Goal: Information Seeking & Learning: Learn about a topic

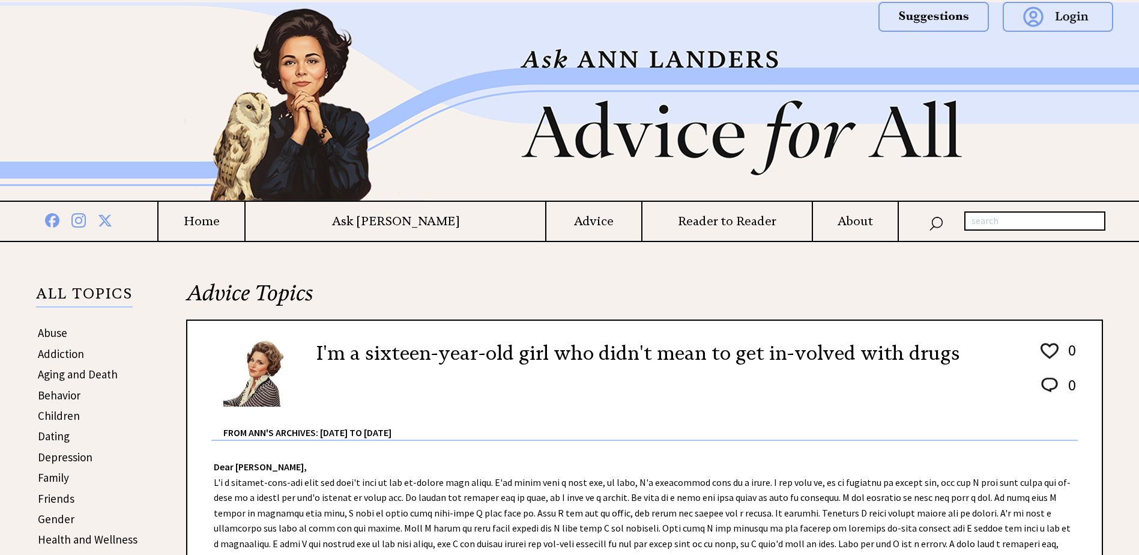
scroll to position [240, 0]
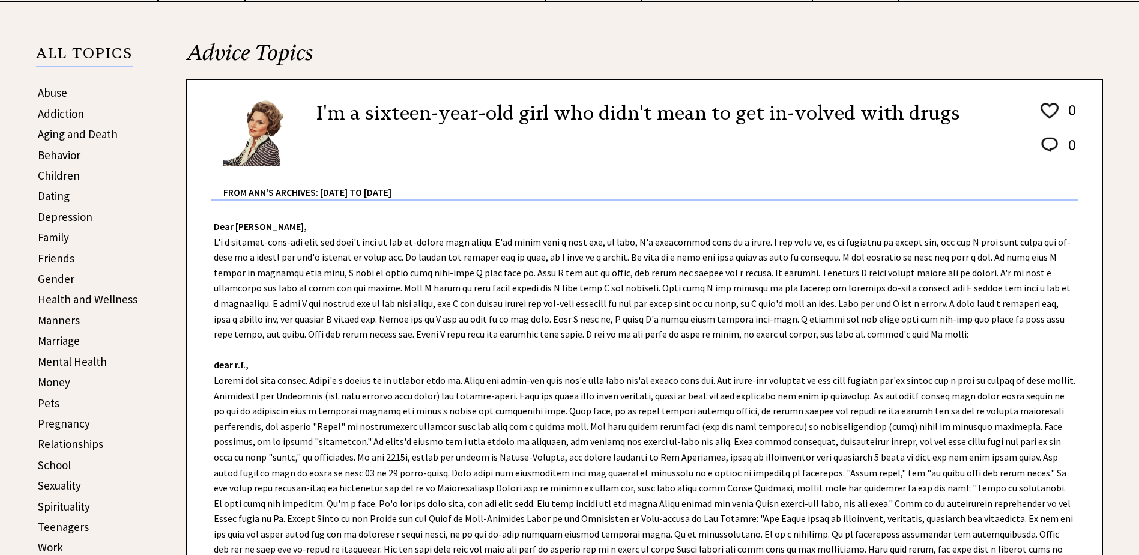
click at [71, 363] on link "Mental Health" at bounding box center [72, 361] width 69 height 14
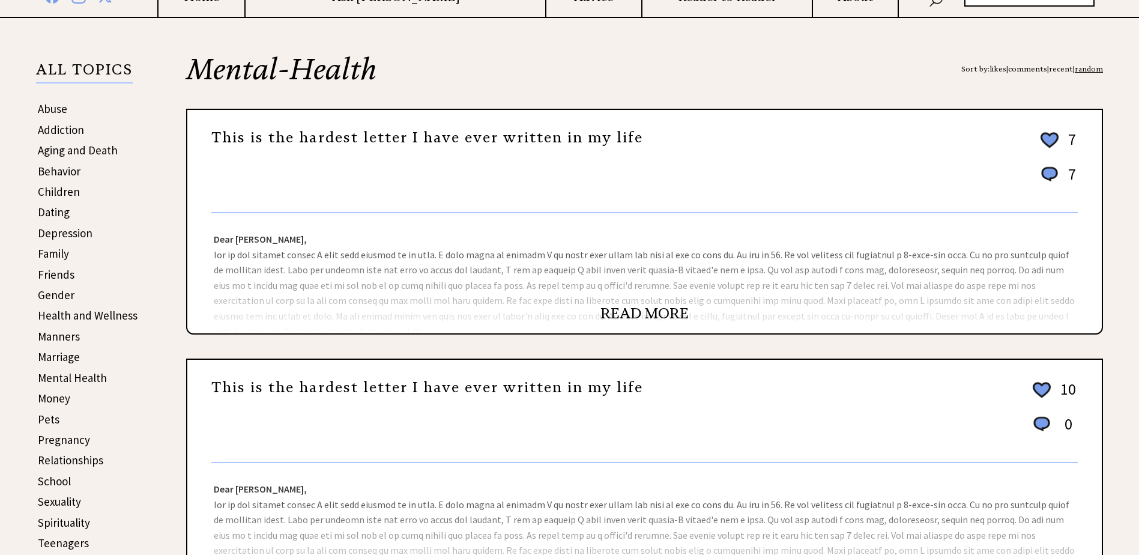
scroll to position [240, 0]
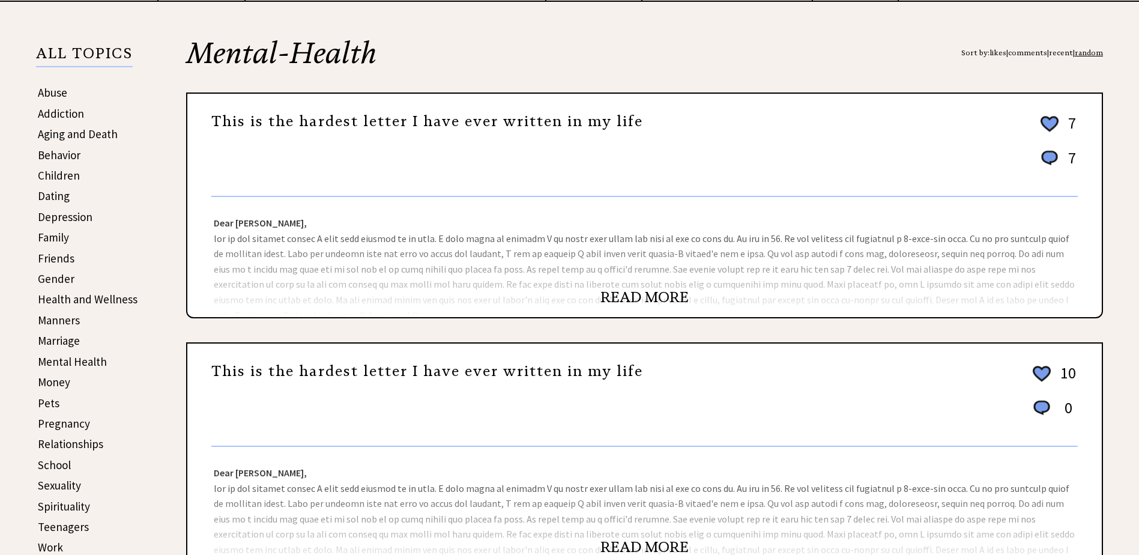
click at [57, 384] on link "Money" at bounding box center [54, 382] width 32 height 14
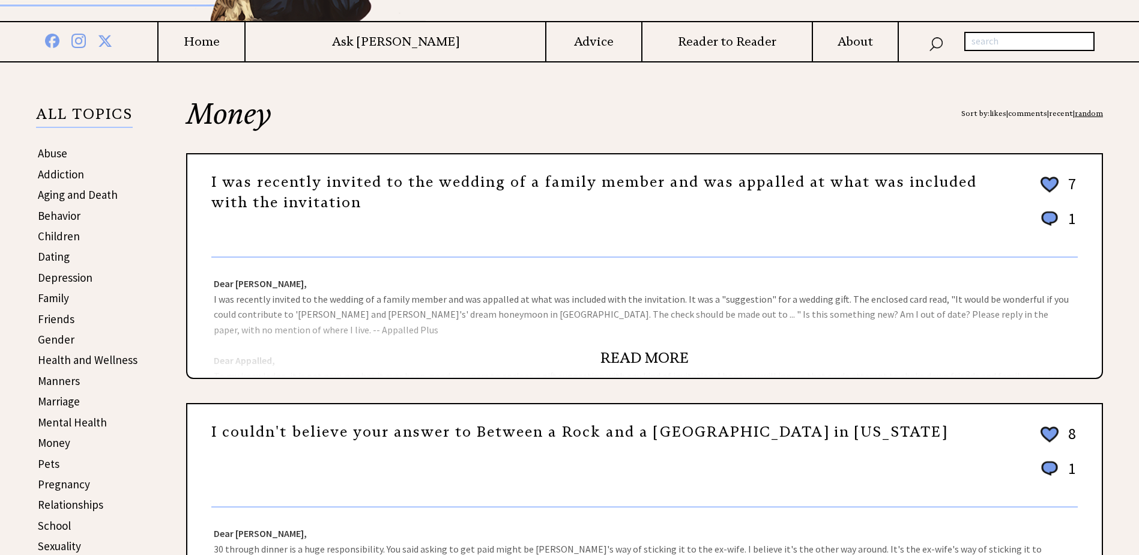
scroll to position [180, 0]
click at [619, 352] on link "READ MORE" at bounding box center [644, 357] width 88 height 18
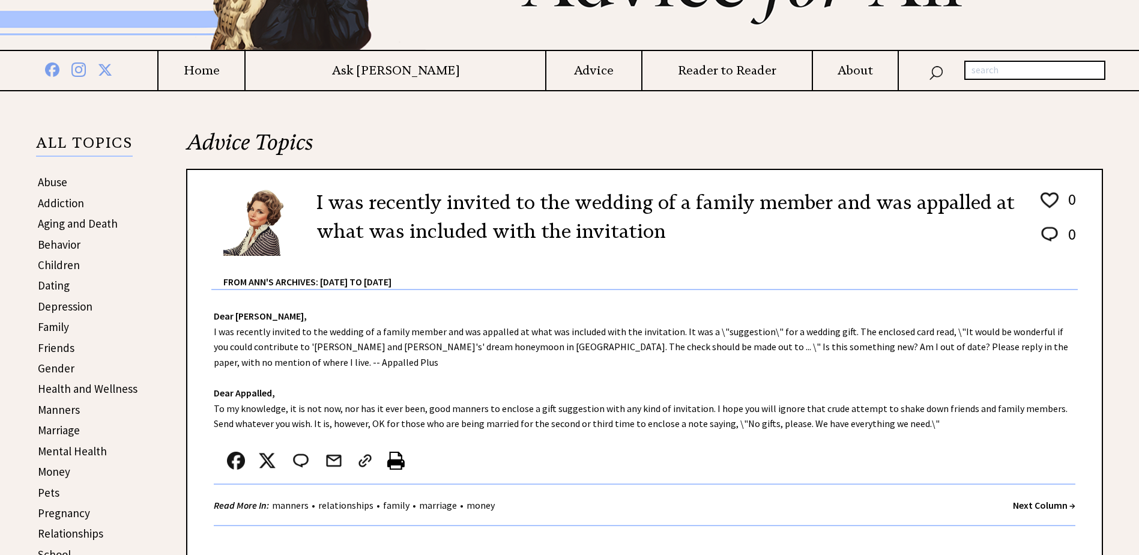
scroll to position [240, 0]
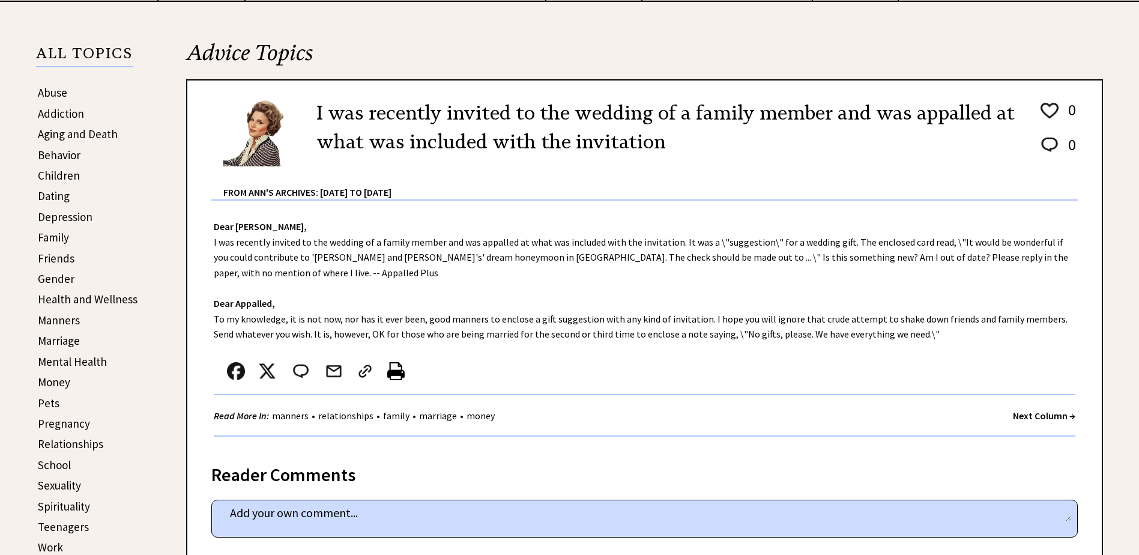
click at [1018, 417] on strong "Next Column →" at bounding box center [1044, 415] width 62 height 12
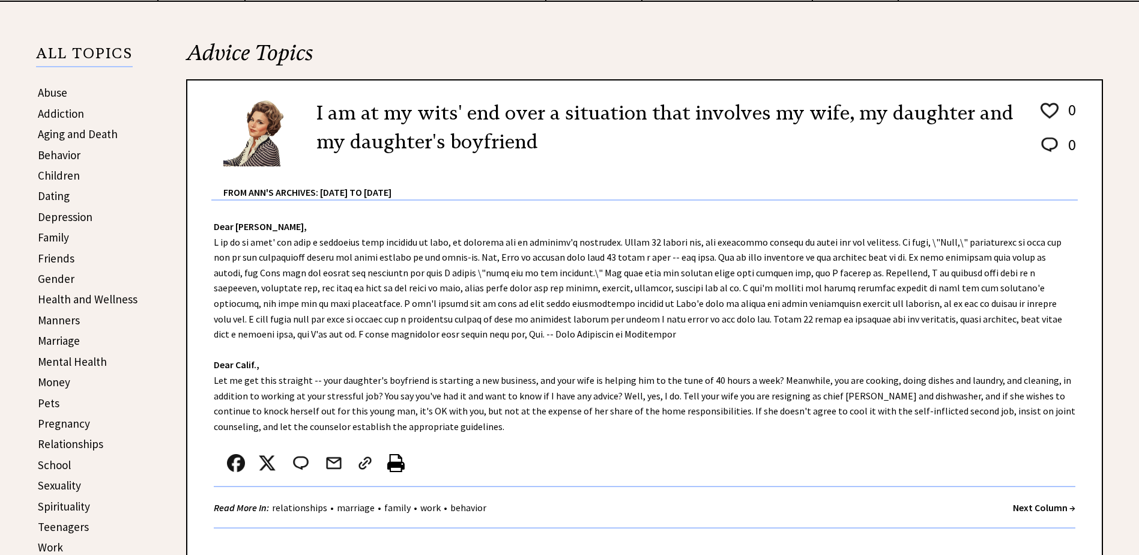
scroll to position [300, 0]
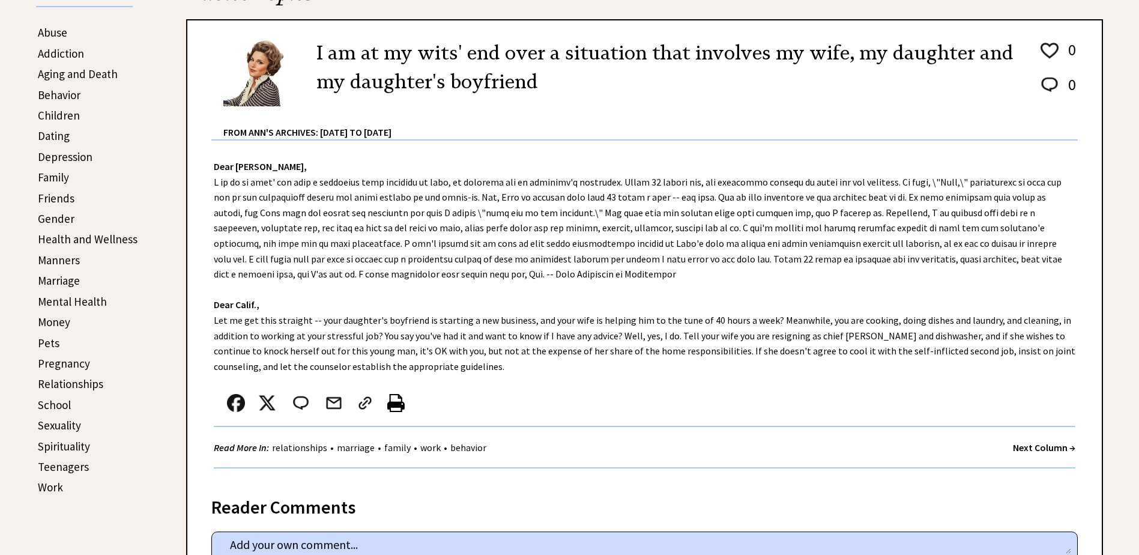
click at [1019, 445] on strong "Next Column →" at bounding box center [1044, 447] width 62 height 12
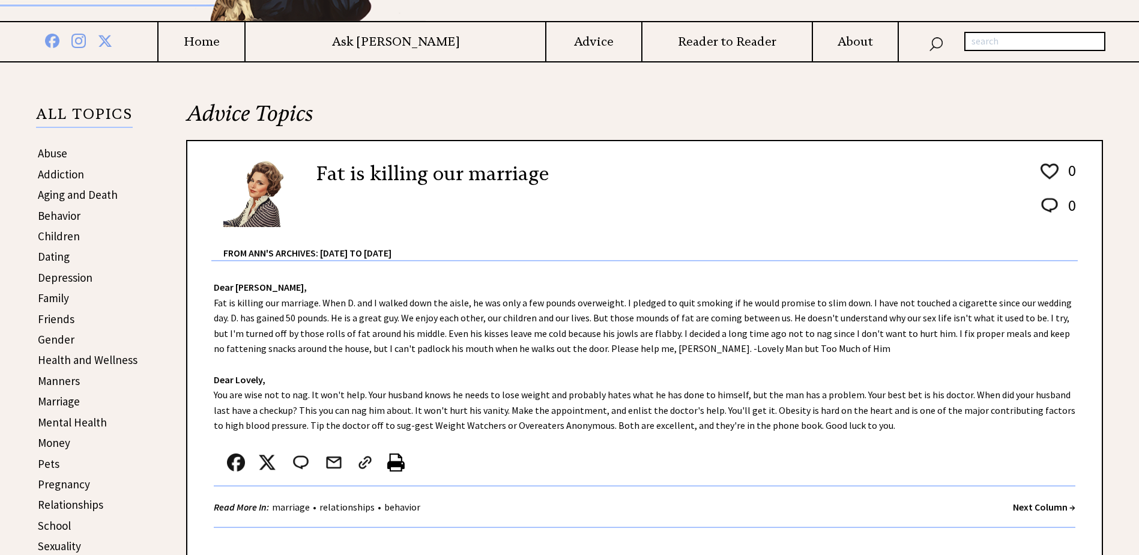
scroll to position [180, 0]
click at [1022, 504] on strong "Next Column →" at bounding box center [1044, 506] width 62 height 12
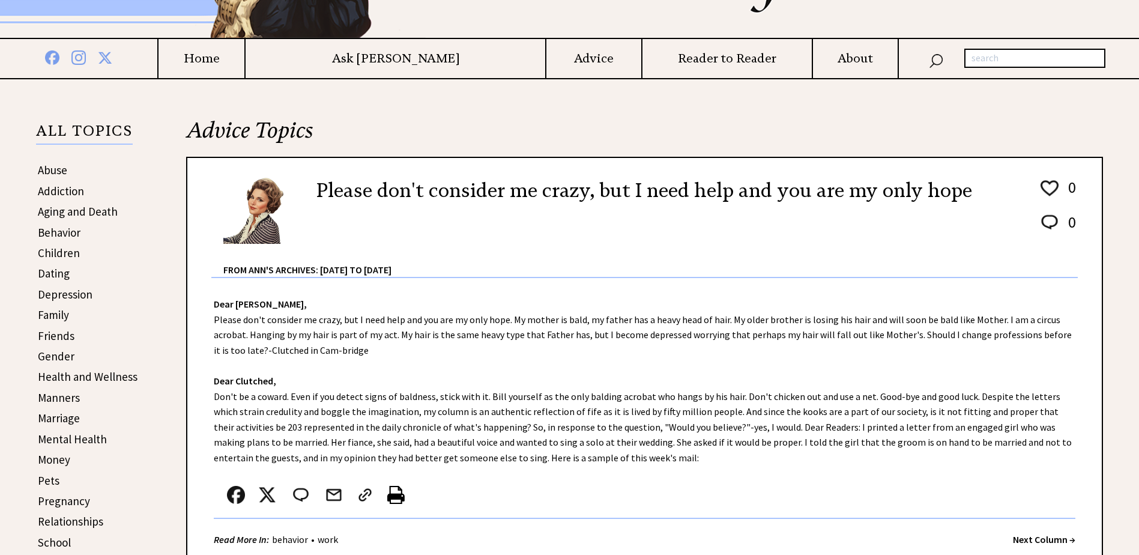
scroll to position [180, 0]
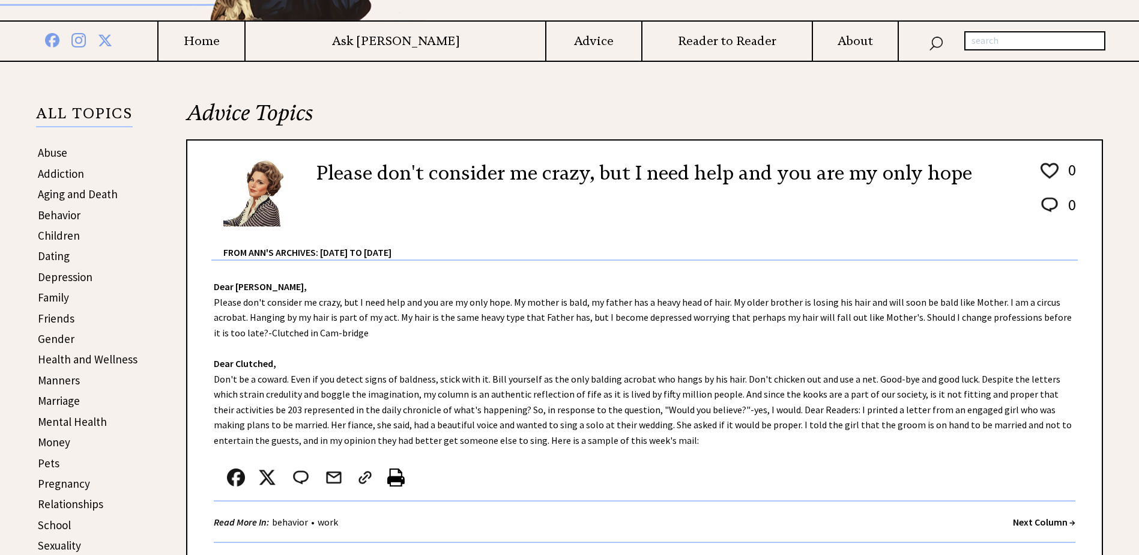
click at [1022, 521] on strong "Next Column →" at bounding box center [1044, 522] width 62 height 12
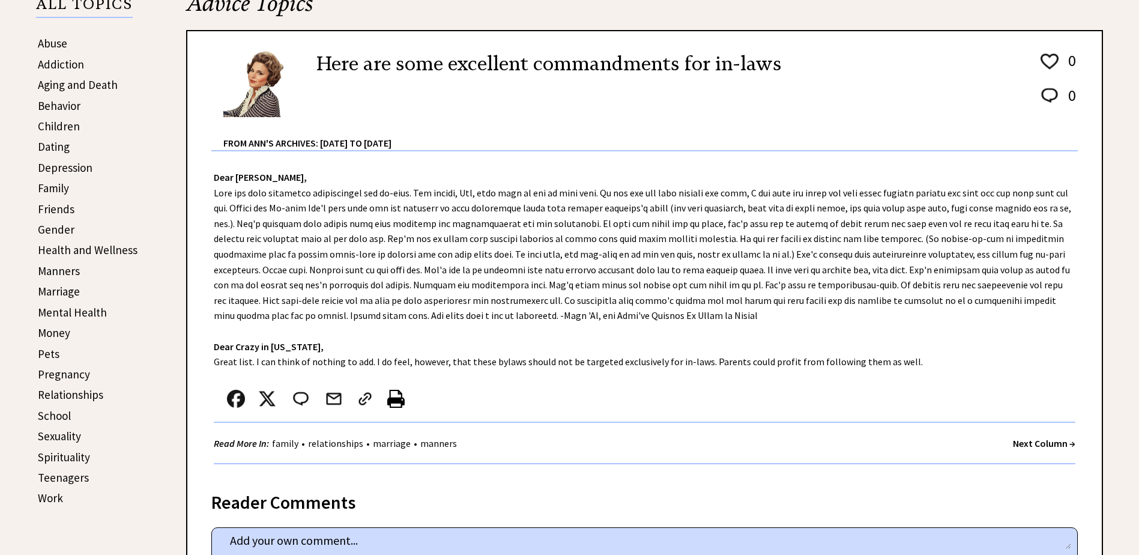
scroll to position [300, 0]
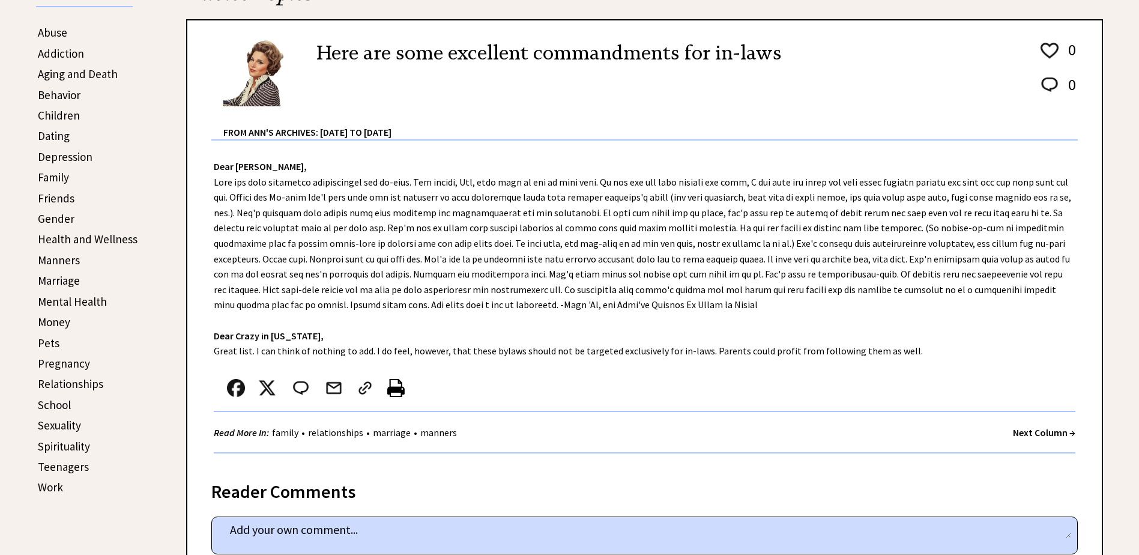
click at [1021, 433] on strong "Next Column →" at bounding box center [1044, 432] width 62 height 12
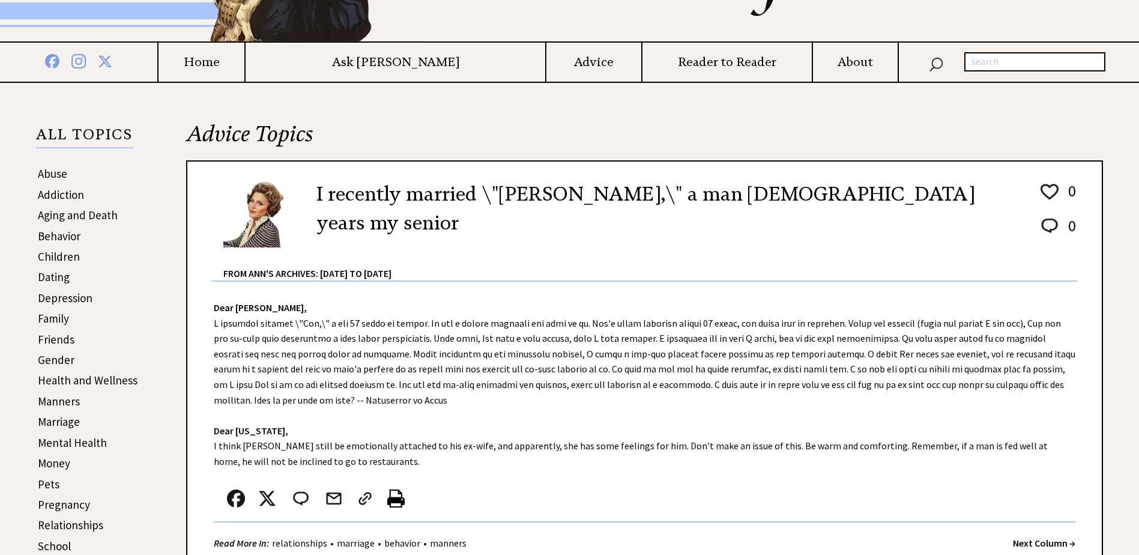
scroll to position [240, 0]
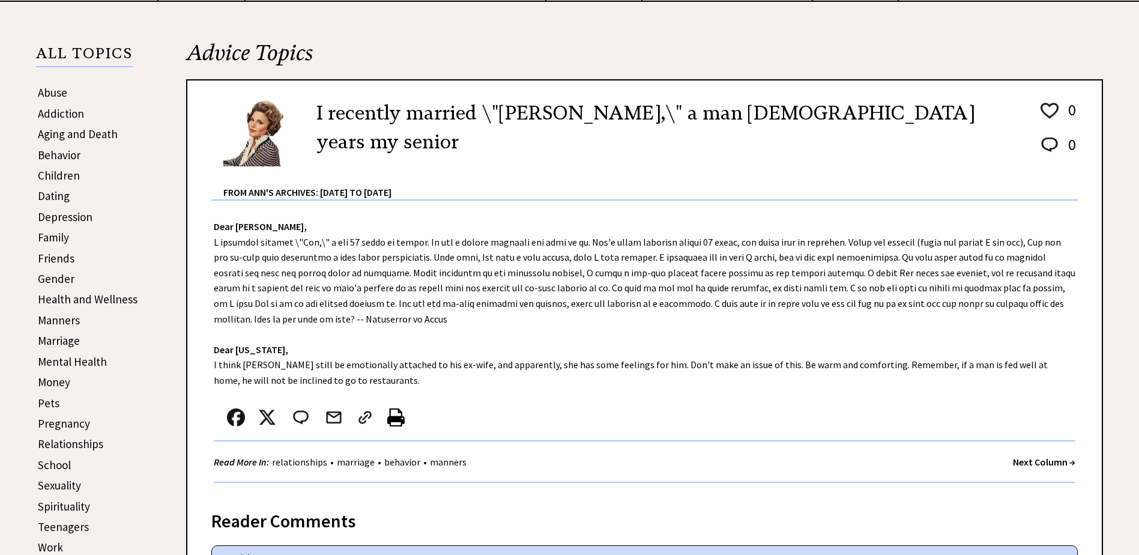
click at [1013, 460] on strong "Next Column →" at bounding box center [1044, 462] width 62 height 12
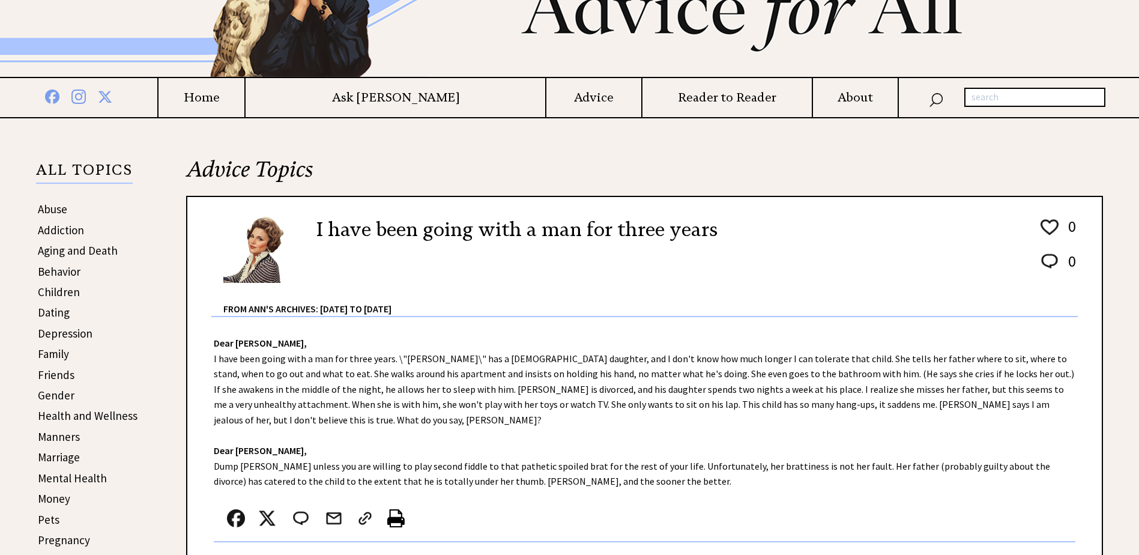
scroll to position [180, 0]
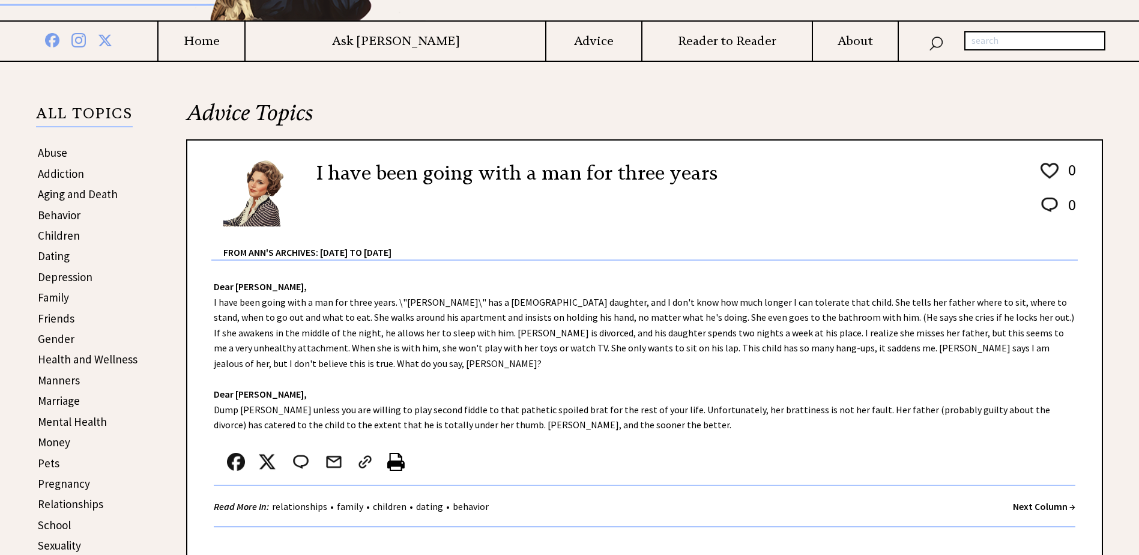
click at [1021, 500] on strong "Next Column →" at bounding box center [1044, 506] width 62 height 12
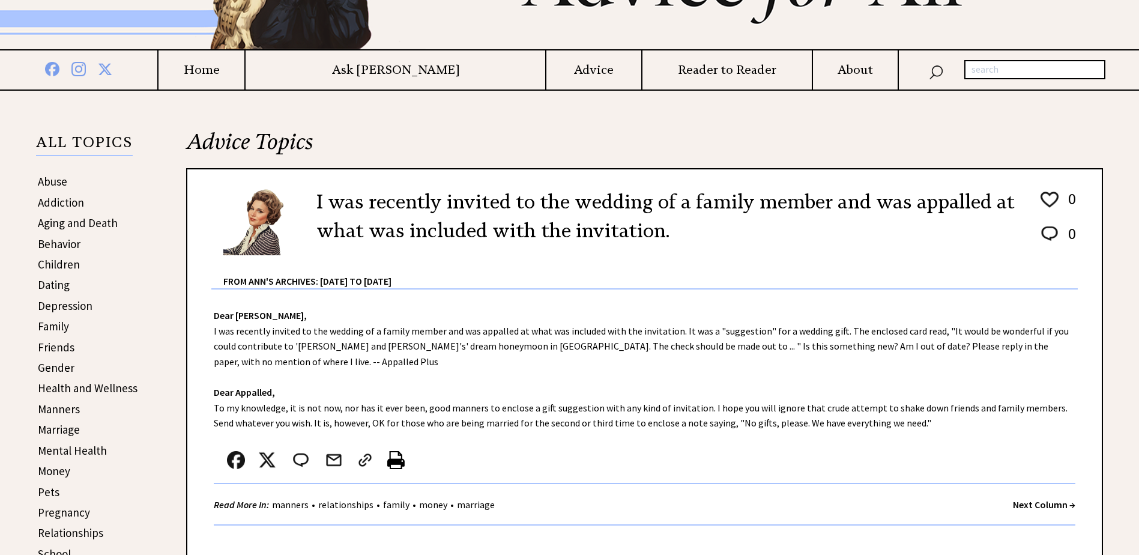
scroll to position [180, 0]
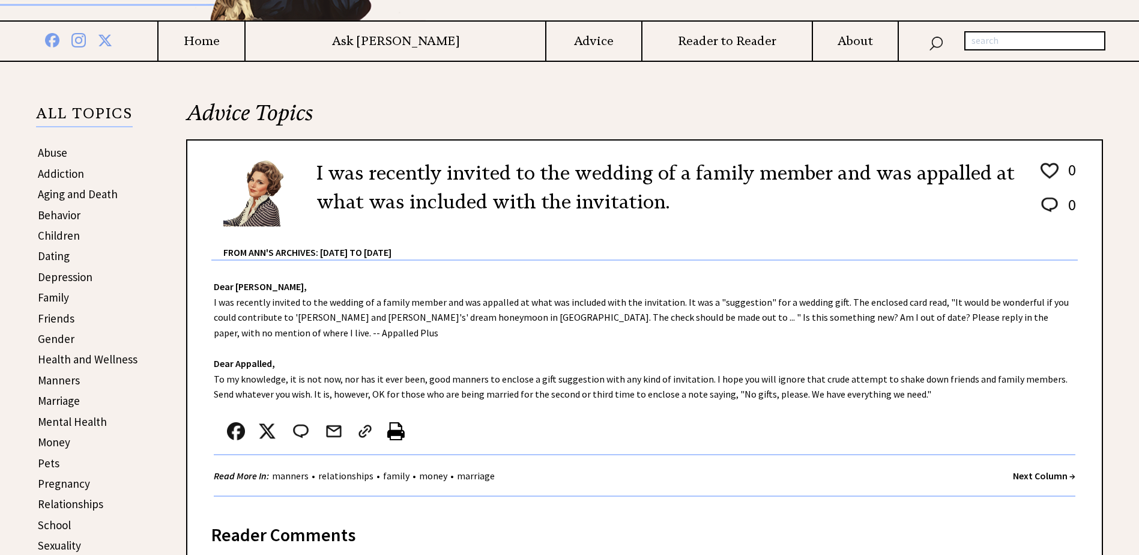
click at [1025, 469] on strong "Next Column →" at bounding box center [1044, 475] width 62 height 12
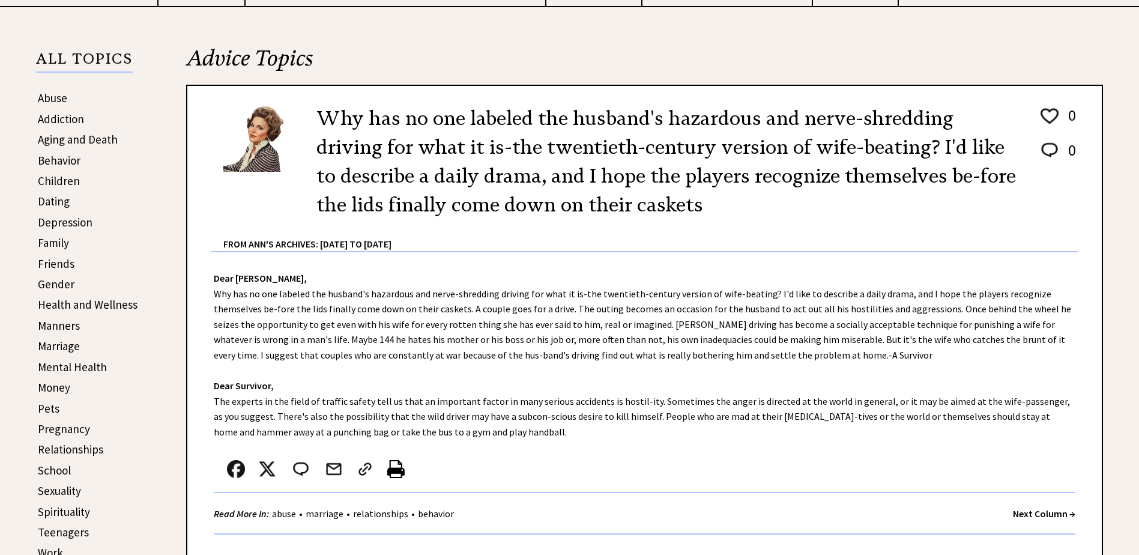
scroll to position [240, 0]
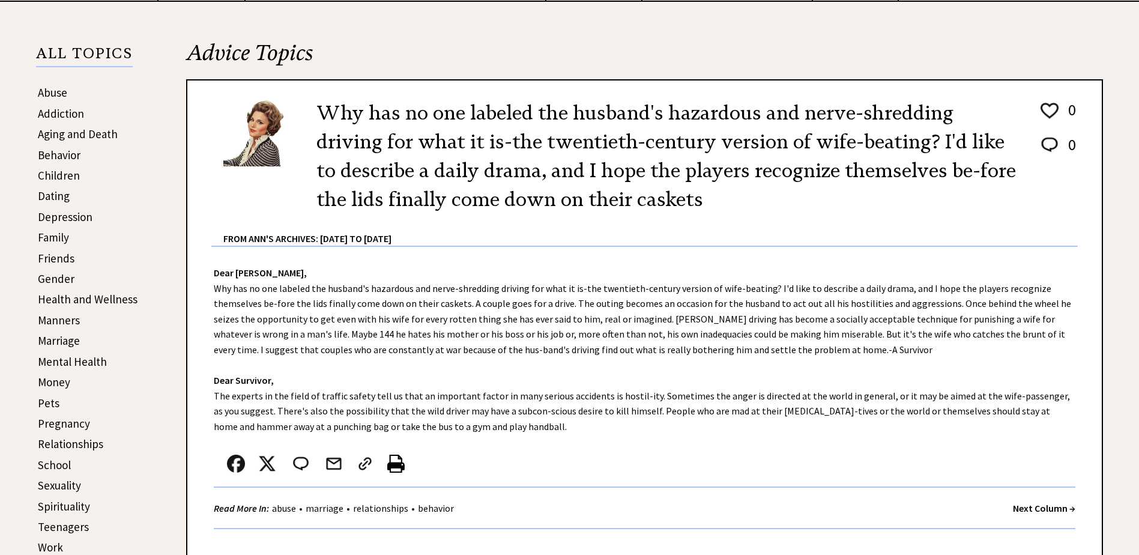
click at [54, 381] on link "Money" at bounding box center [54, 382] width 32 height 14
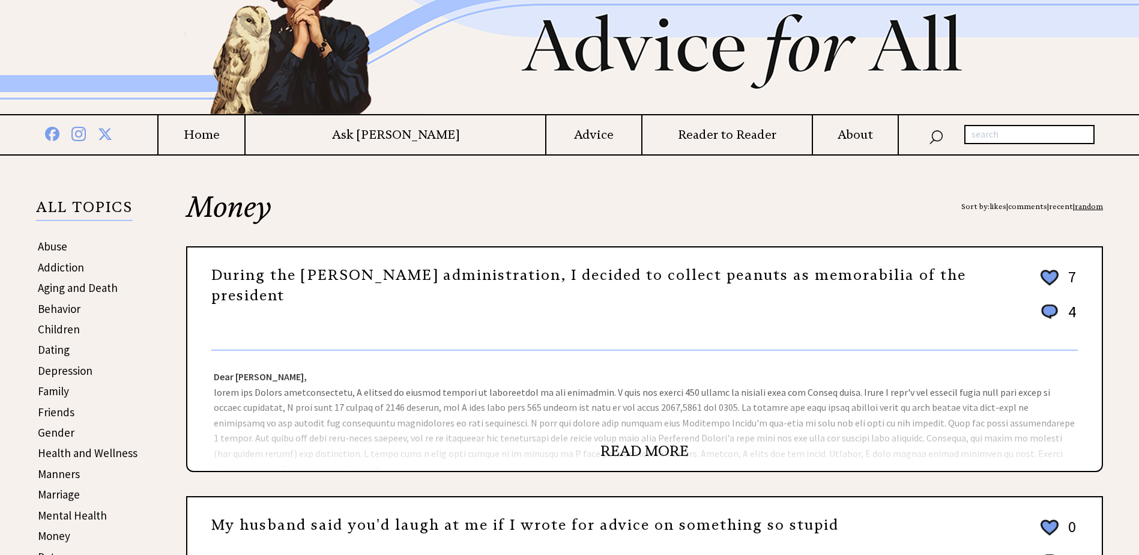
scroll to position [180, 0]
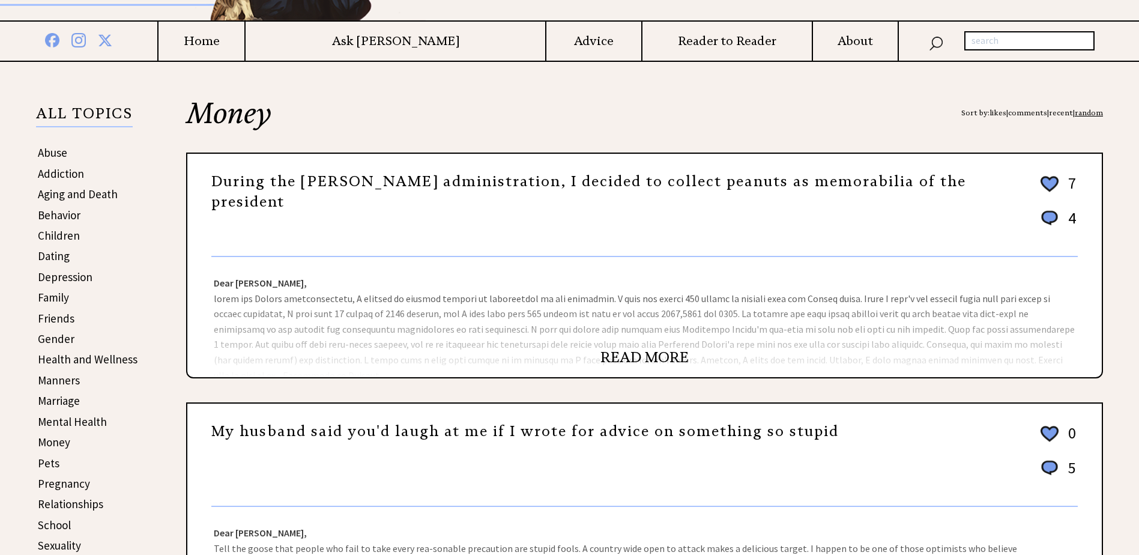
click at [633, 357] on link "READ MORE" at bounding box center [644, 357] width 88 height 18
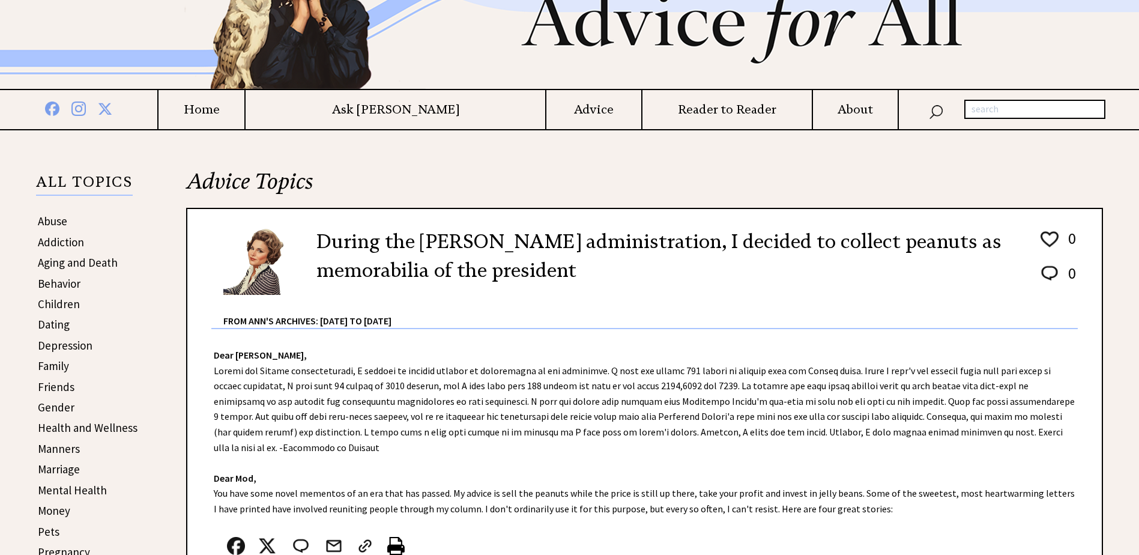
scroll to position [180, 0]
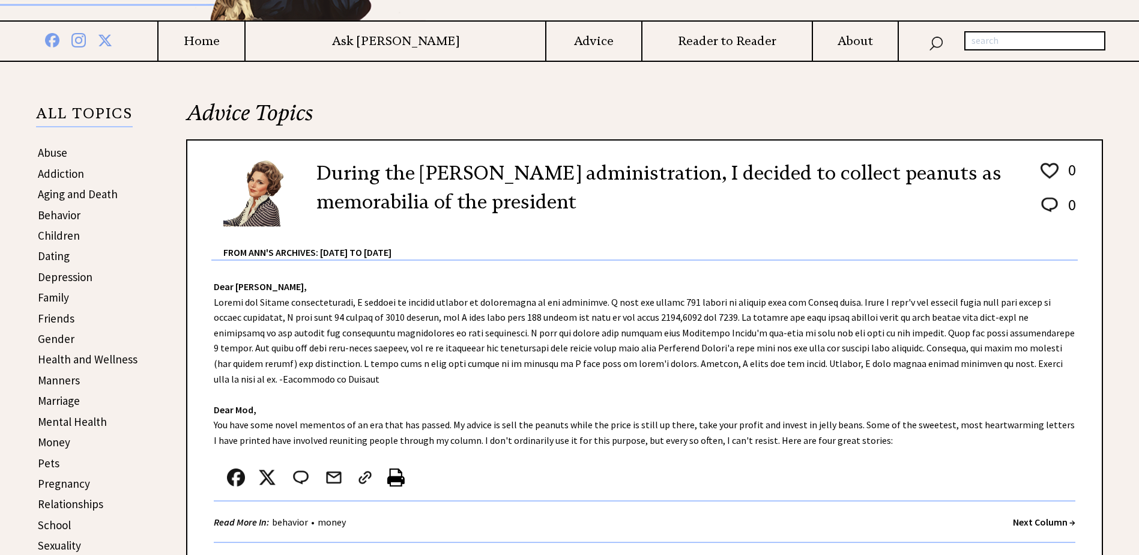
click at [1030, 521] on strong "Next Column →" at bounding box center [1044, 522] width 62 height 12
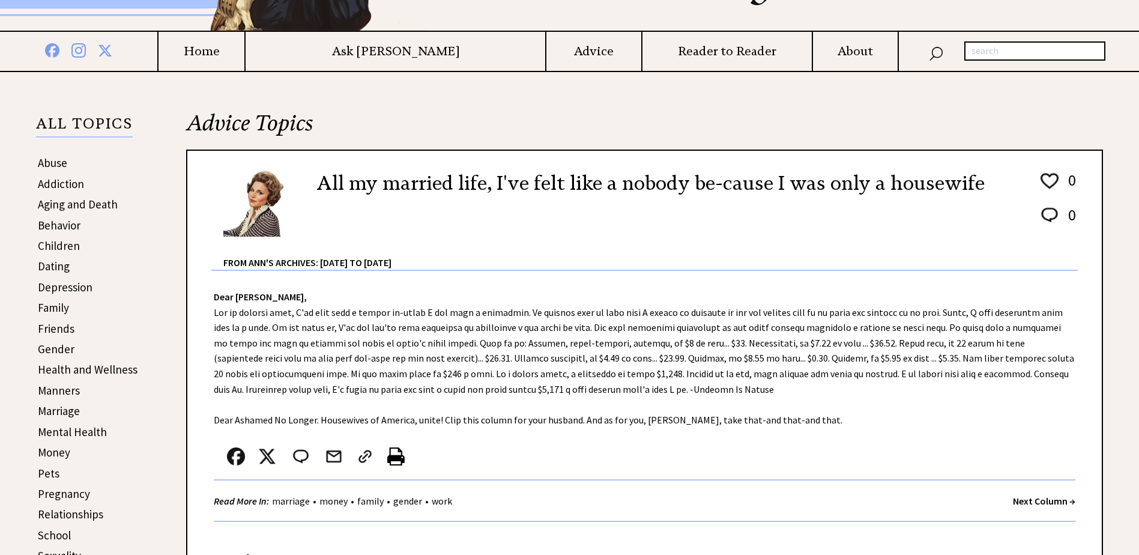
scroll to position [180, 0]
